Goal: Check status: Check status

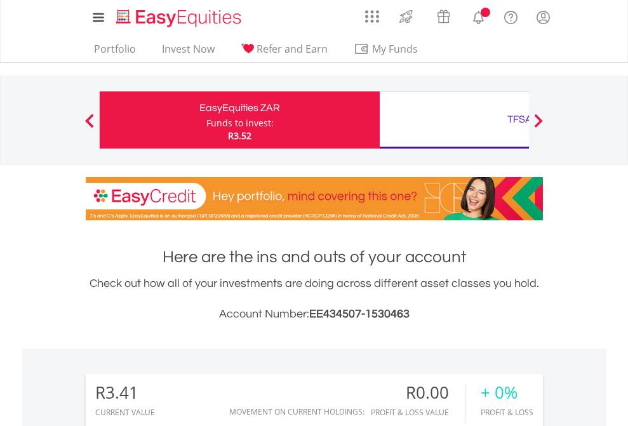
scroll to position [122, 199]
click at [206, 120] on div "Funds to invest:" at bounding box center [239, 123] width 67 height 13
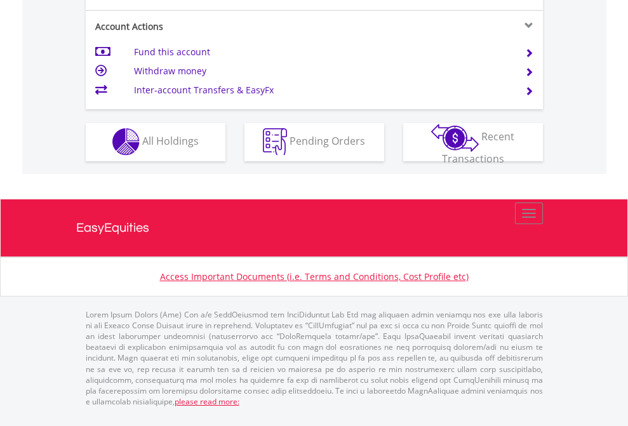
scroll to position [1187, 0]
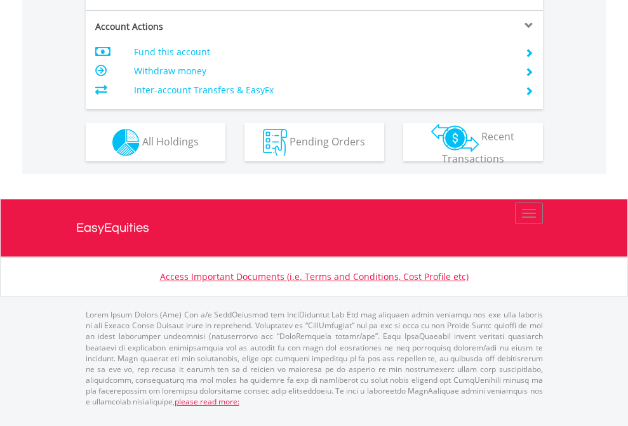
scroll to position [1192, 0]
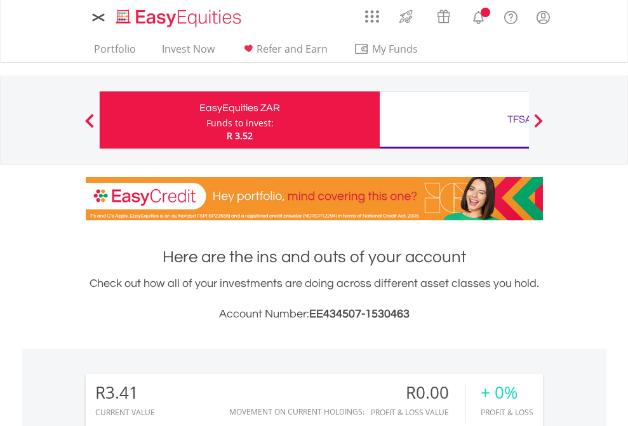
scroll to position [122, 199]
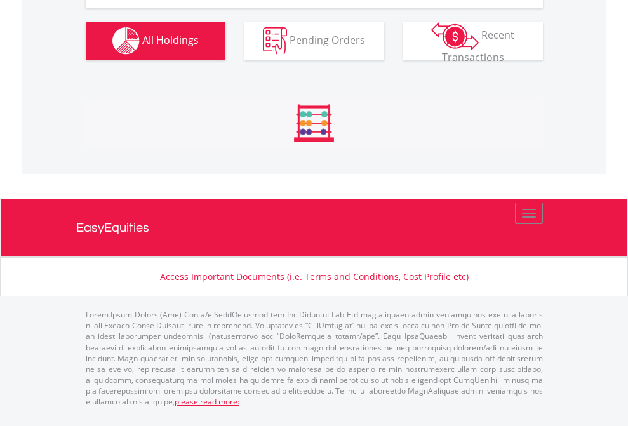
scroll to position [1261, 0]
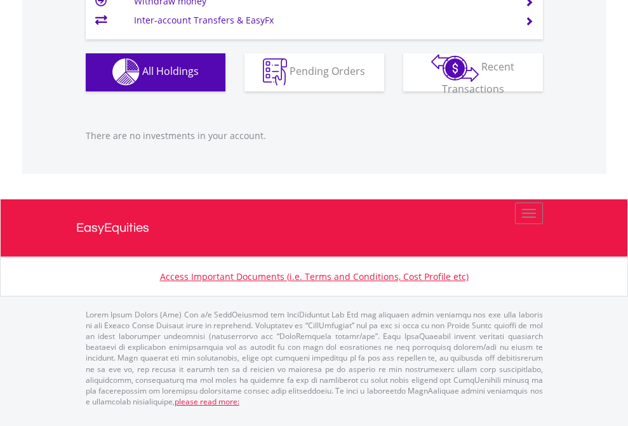
scroll to position [122, 199]
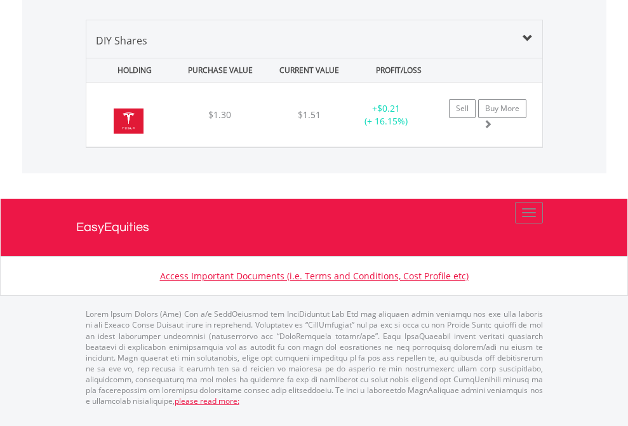
scroll to position [122, 199]
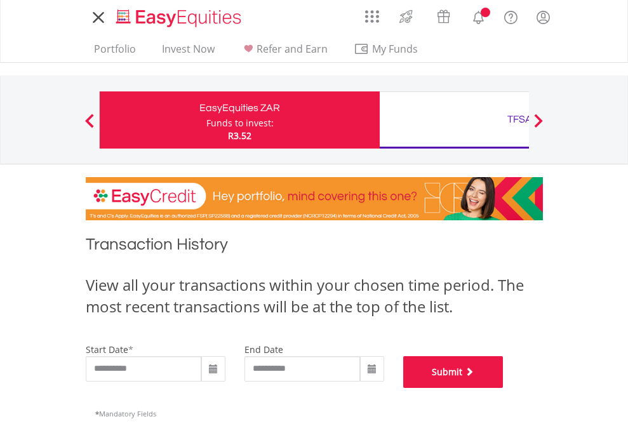
click at [503, 388] on button "Submit" at bounding box center [453, 372] width 100 height 32
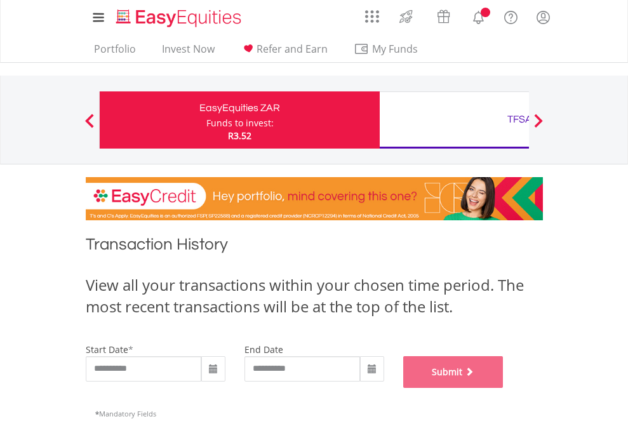
scroll to position [515, 0]
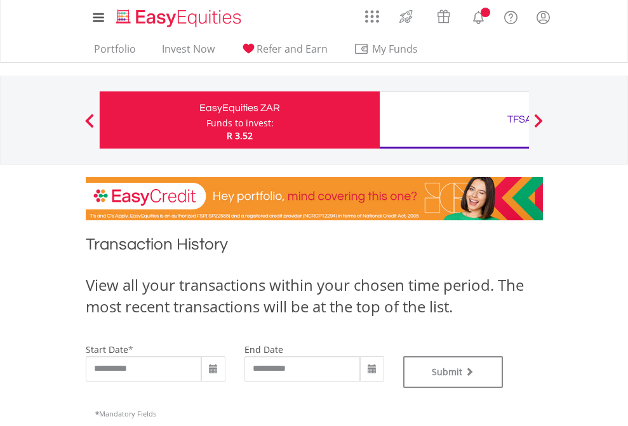
click at [454, 120] on div "TFSA" at bounding box center [519, 119] width 265 height 18
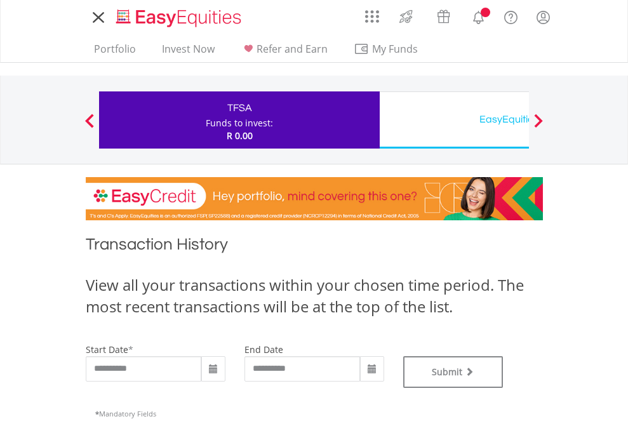
type input "**********"
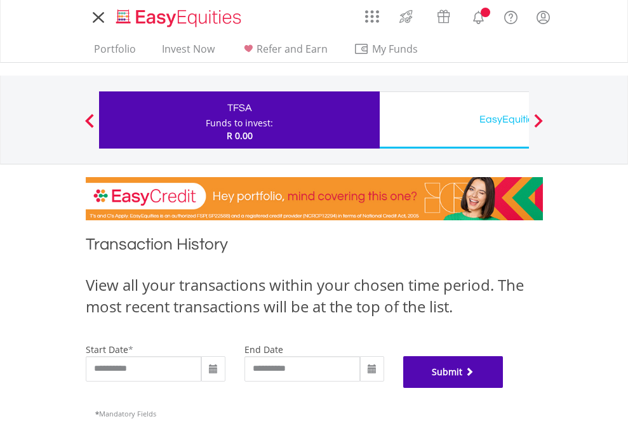
click at [503, 388] on button "Submit" at bounding box center [453, 372] width 100 height 32
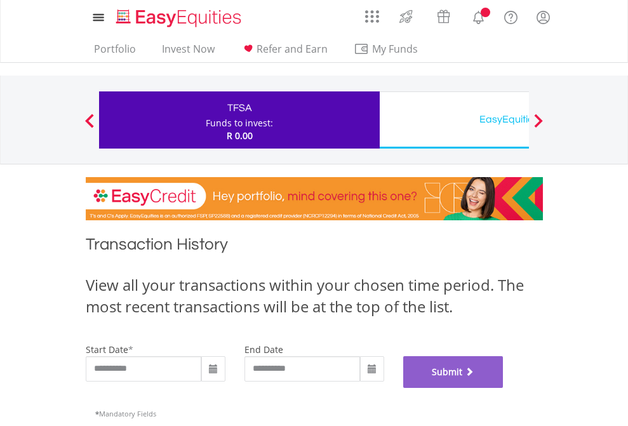
scroll to position [515, 0]
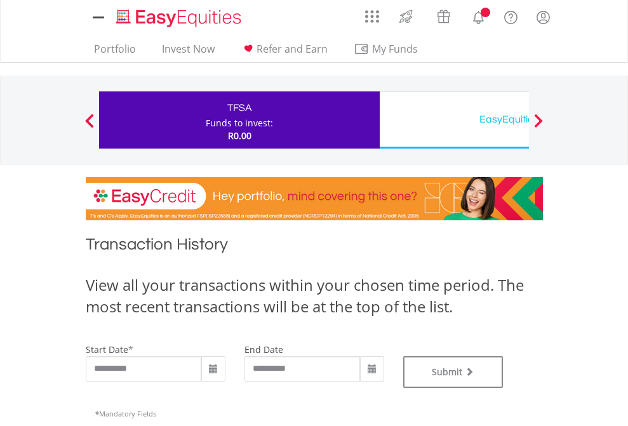
click at [454, 120] on div "EasyEquities USD" at bounding box center [519, 119] width 265 height 18
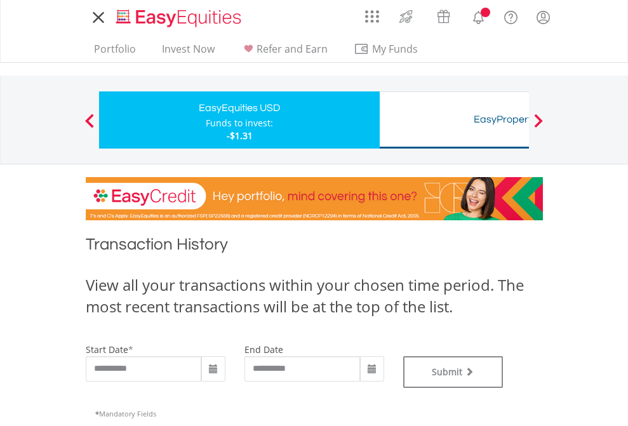
type input "**********"
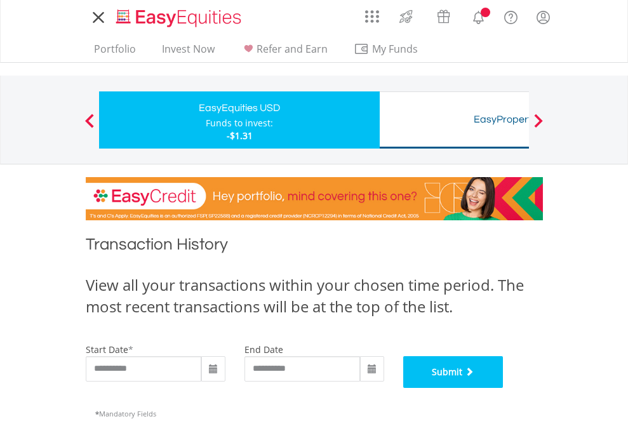
click at [503, 388] on button "Submit" at bounding box center [453, 372] width 100 height 32
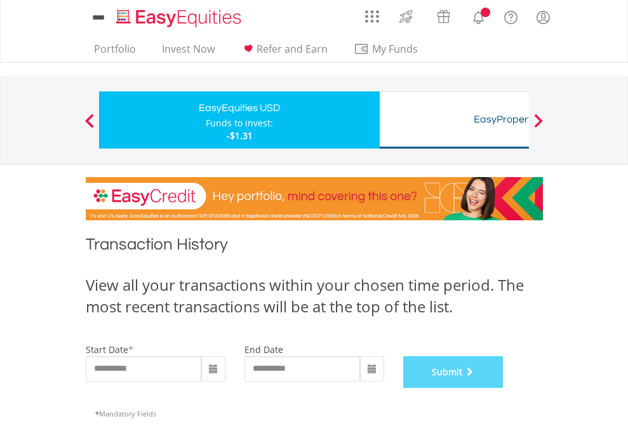
scroll to position [515, 0]
